Goal: Task Accomplishment & Management: Manage account settings

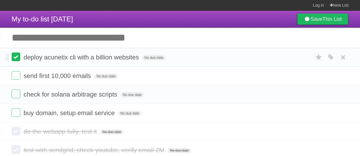
click at [15, 57] on label at bounding box center [16, 57] width 9 height 9
click at [15, 73] on label at bounding box center [16, 75] width 9 height 9
click at [16, 91] on label at bounding box center [16, 94] width 9 height 9
click at [16, 110] on label at bounding box center [16, 112] width 9 height 9
